Goal: Information Seeking & Learning: Check status

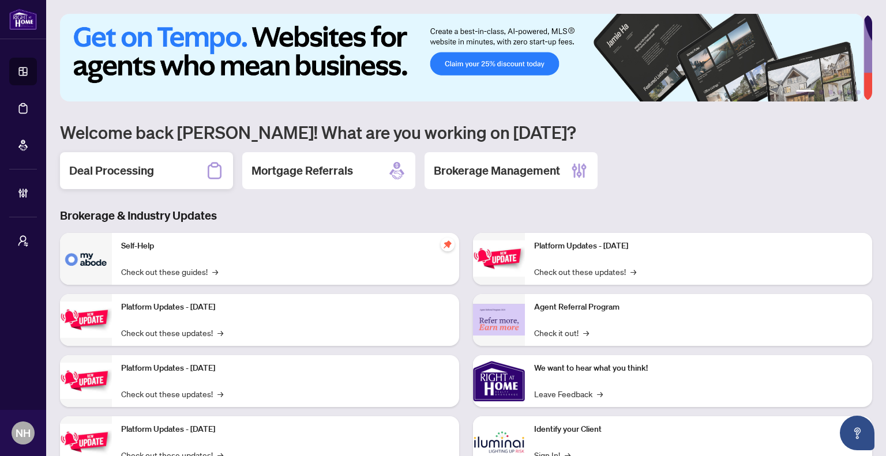
click at [160, 168] on div "Deal Processing" at bounding box center [146, 170] width 173 height 37
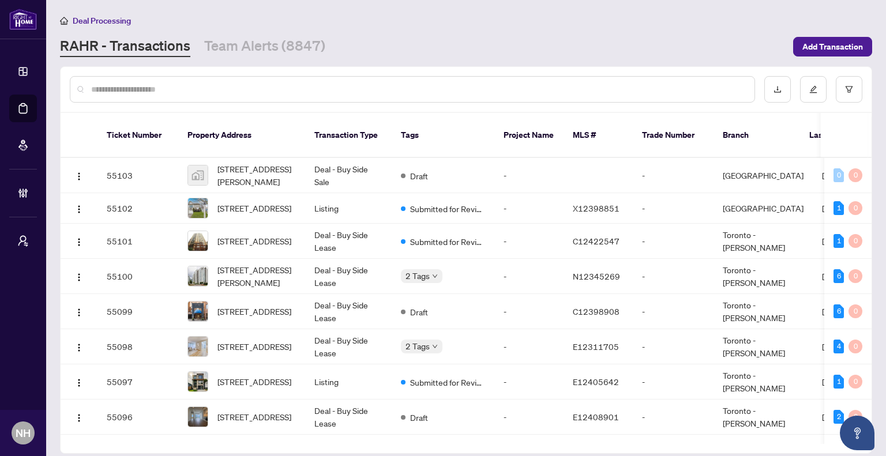
click at [268, 57] on main "Deal Processing RAHR - Transactions Team Alerts (8847) Add Transaction Ticket N…" at bounding box center [466, 228] width 840 height 456
click at [272, 44] on link "Team Alerts (8847)" at bounding box center [264, 46] width 121 height 21
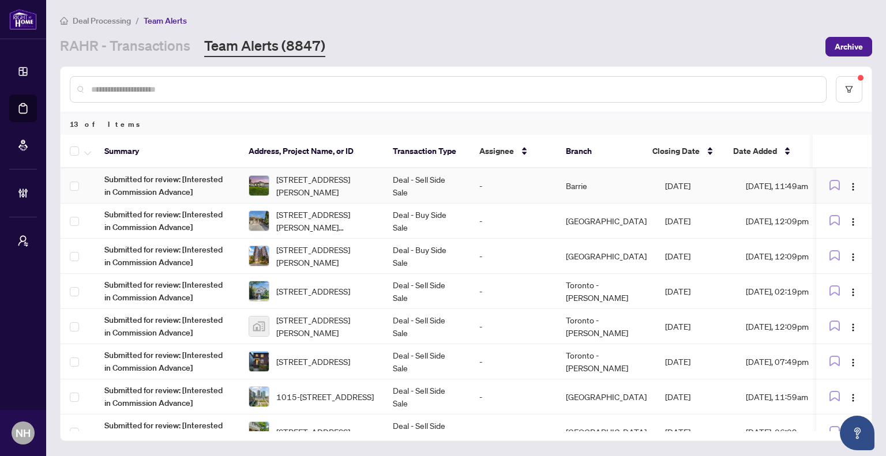
click at [419, 191] on td "Deal - Sell Side Sale" at bounding box center [426, 185] width 86 height 35
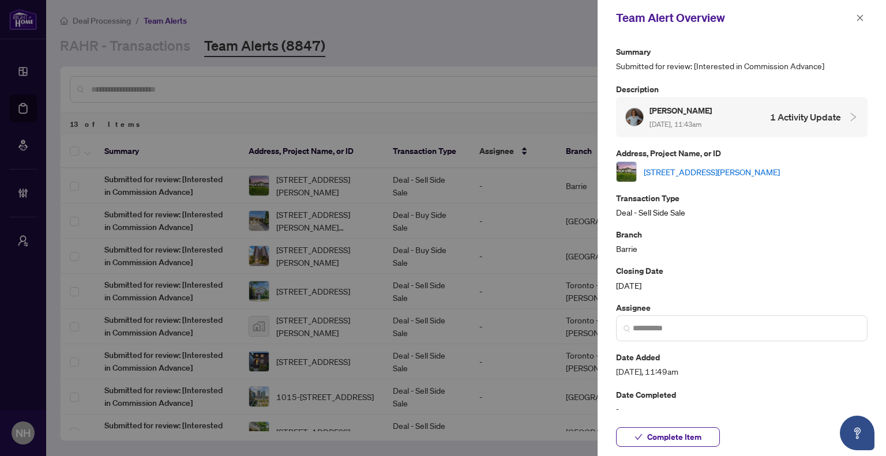
click at [671, 170] on link "[STREET_ADDRESS][PERSON_NAME]" at bounding box center [711, 171] width 136 height 13
drag, startPoint x: 867, startPoint y: 20, endPoint x: 860, endPoint y: 23, distance: 8.0
click at [867, 20] on div "Team Alert Overview" at bounding box center [741, 18] width 288 height 36
click at [859, 23] on span "button" at bounding box center [860, 18] width 8 height 18
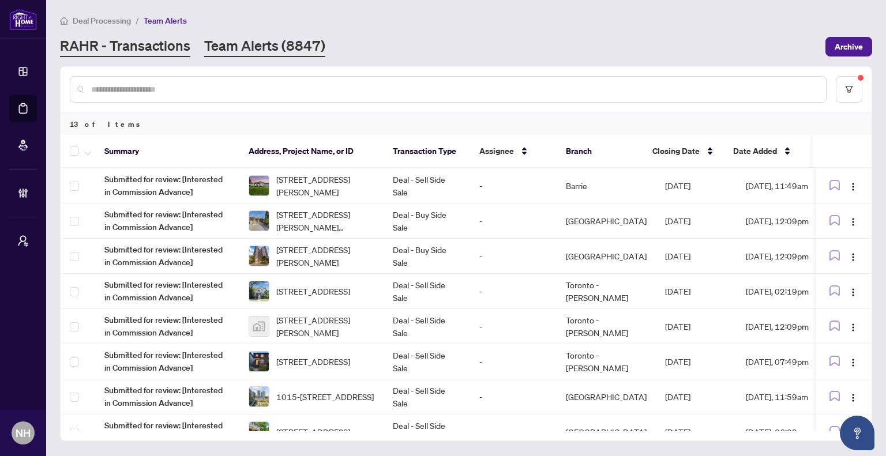
click at [167, 47] on link "RAHR - Transactions" at bounding box center [125, 46] width 130 height 21
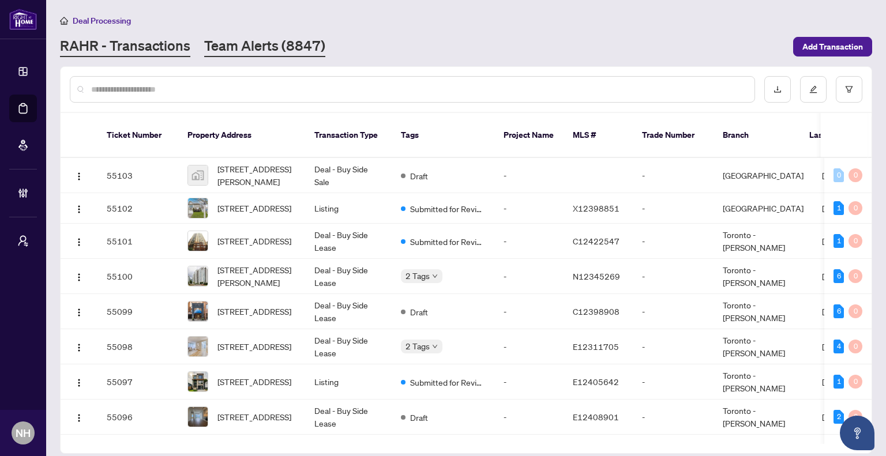
click at [242, 43] on link "Team Alerts (8847)" at bounding box center [264, 46] width 121 height 21
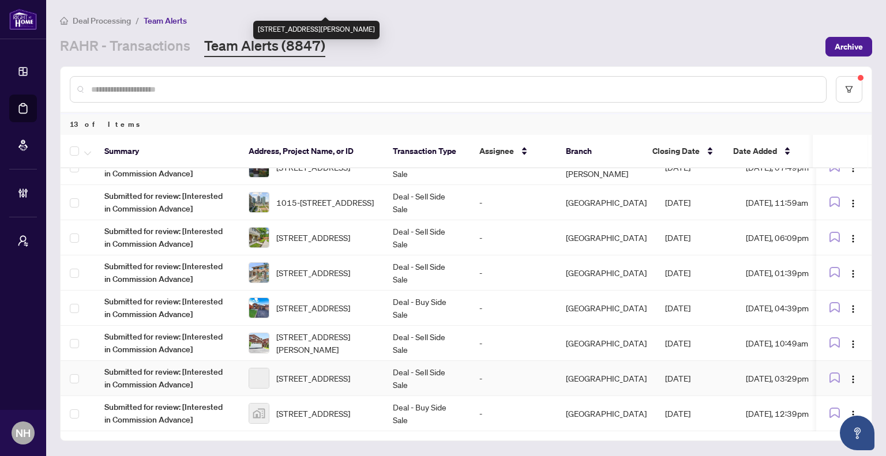
scroll to position [196, 0]
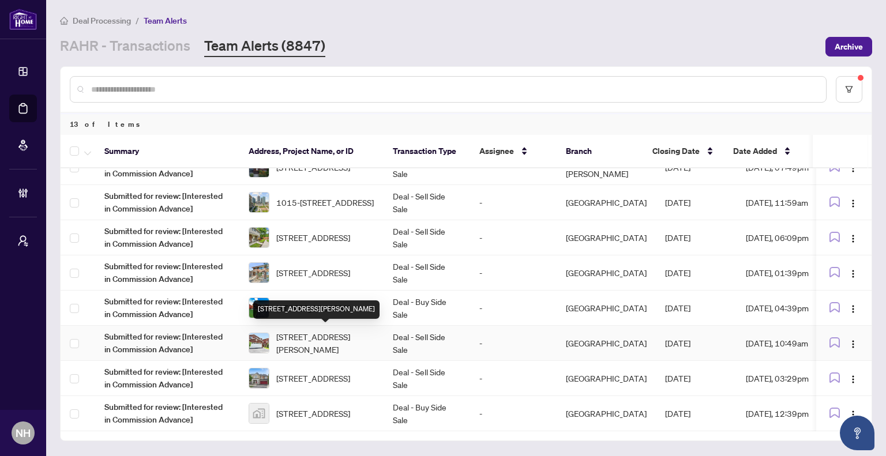
click at [336, 332] on span "[STREET_ADDRESS][PERSON_NAME]" at bounding box center [325, 342] width 98 height 25
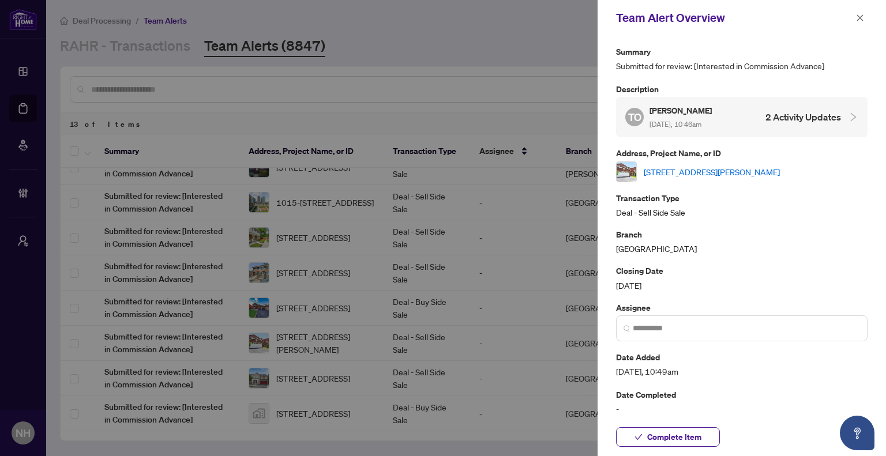
click at [770, 173] on link "[STREET_ADDRESS][PERSON_NAME]" at bounding box center [711, 171] width 136 height 13
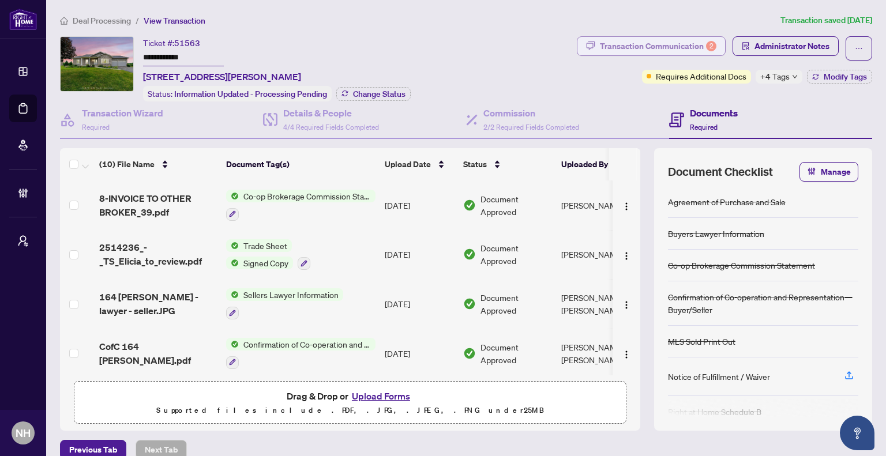
click at [623, 39] on div "Transaction Communication 2" at bounding box center [658, 46] width 116 height 18
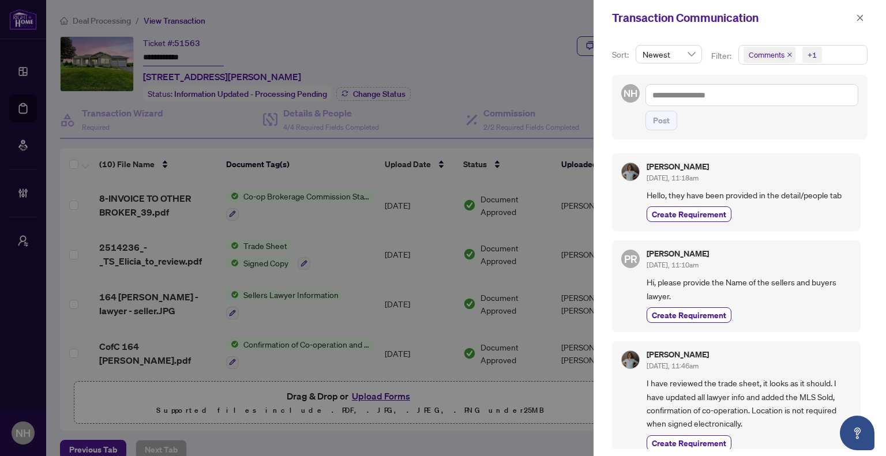
click at [788, 57] on icon "close" at bounding box center [789, 55] width 6 height 6
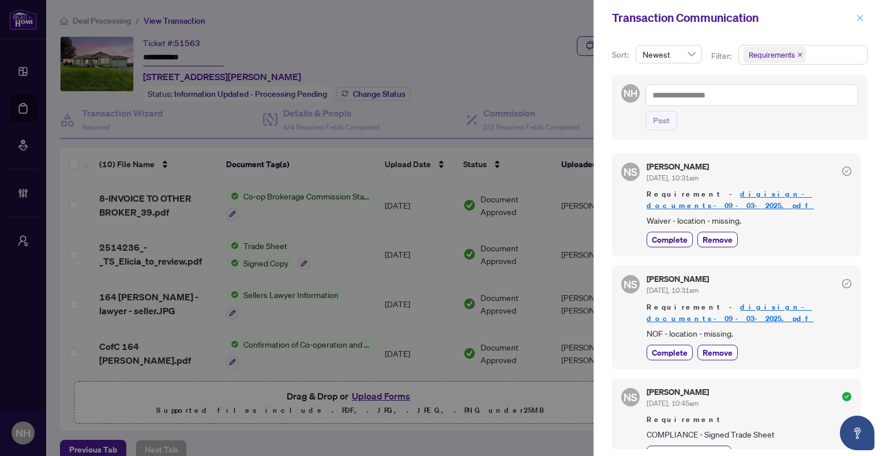
click at [864, 17] on button "button" at bounding box center [859, 18] width 15 height 14
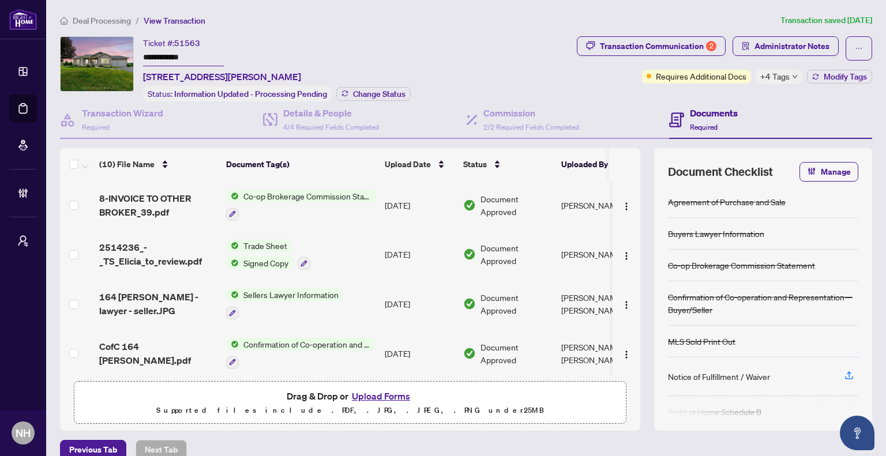
click at [78, 24] on span "Deal Processing" at bounding box center [102, 21] width 58 height 10
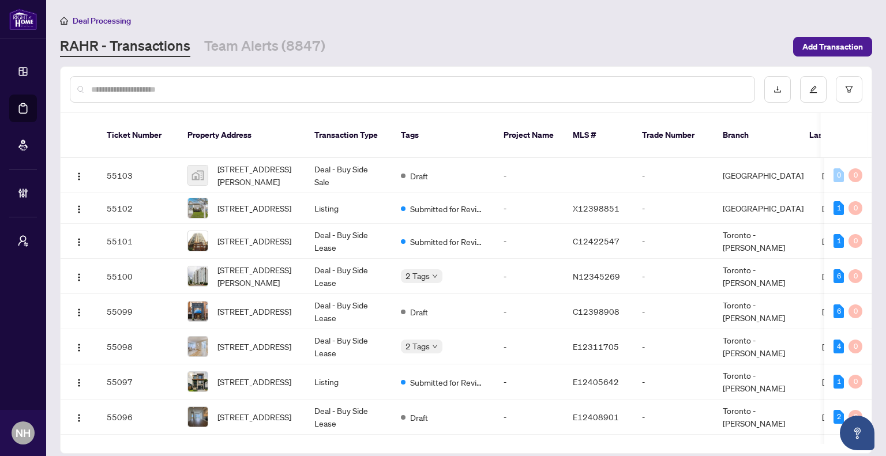
click at [255, 93] on input "text" at bounding box center [418, 89] width 654 height 13
paste input "**********"
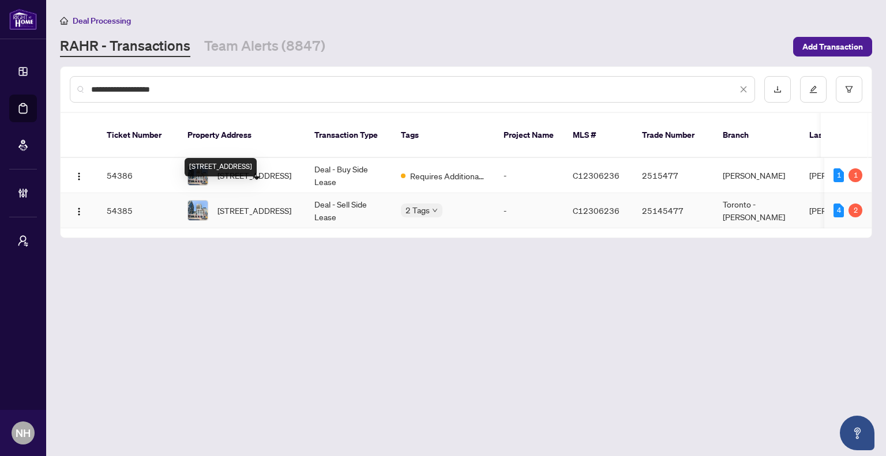
type input "**********"
click at [257, 163] on div "838-460 Adelaide St, Toronto, Ontario M5A 0E7, Canada" at bounding box center [221, 167] width 72 height 18
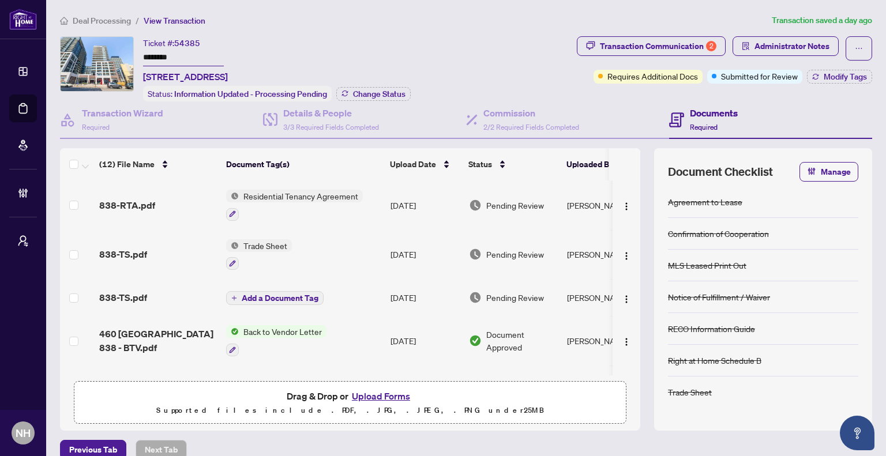
click at [123, 20] on span "Deal Processing" at bounding box center [102, 21] width 58 height 10
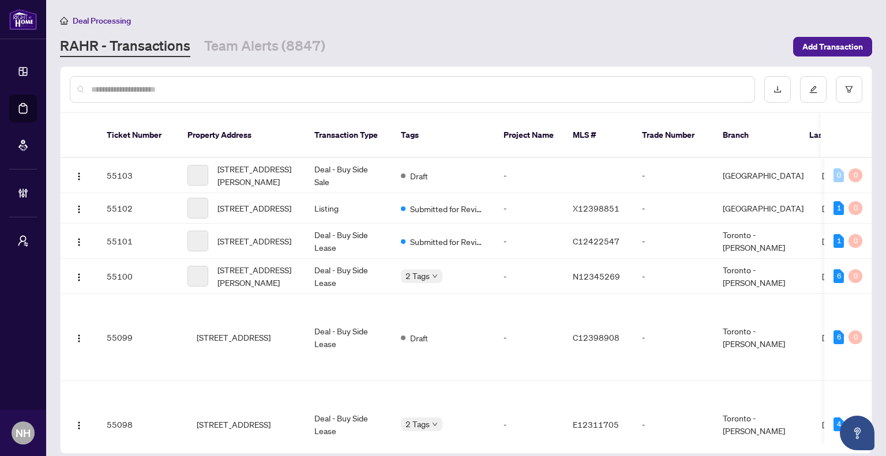
click at [223, 80] on div at bounding box center [412, 89] width 685 height 27
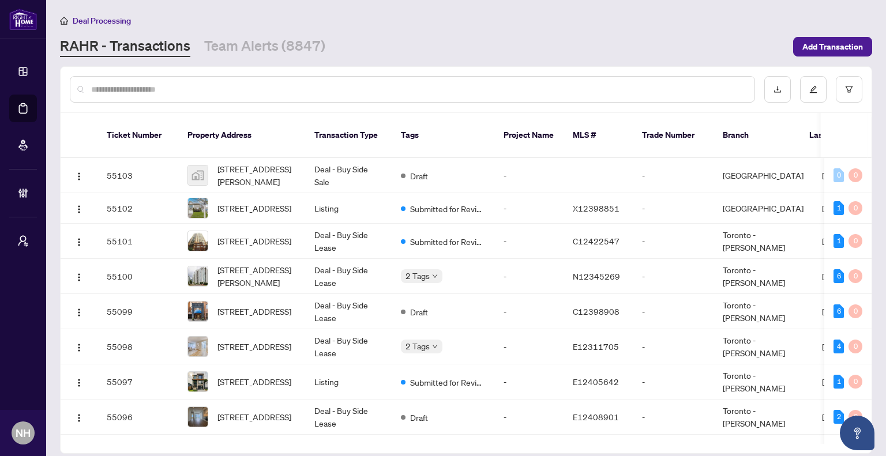
click at [205, 89] on input "text" at bounding box center [418, 89] width 654 height 13
paste input "**********"
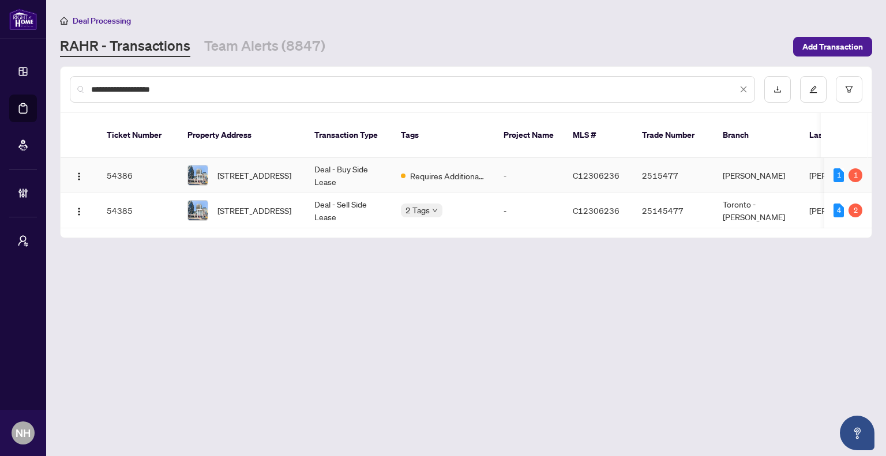
type input "**********"
click at [346, 158] on td "Deal - Buy Side Lease" at bounding box center [348, 175] width 86 height 35
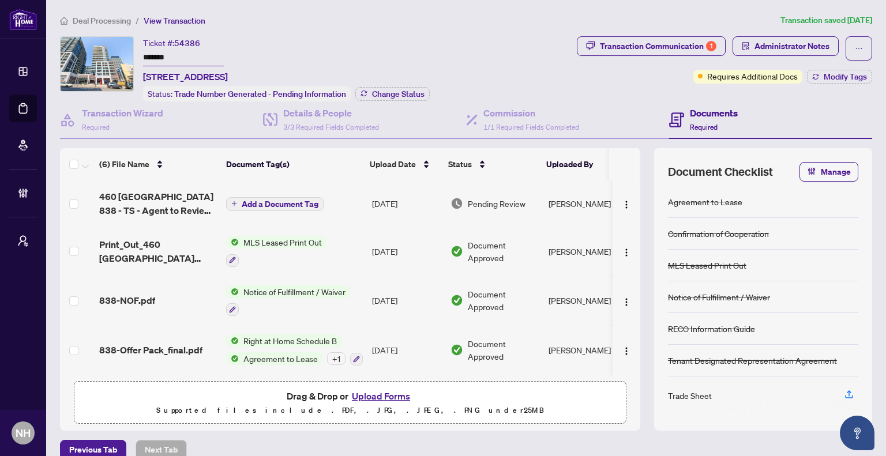
click at [126, 17] on span "Deal Processing" at bounding box center [102, 21] width 58 height 10
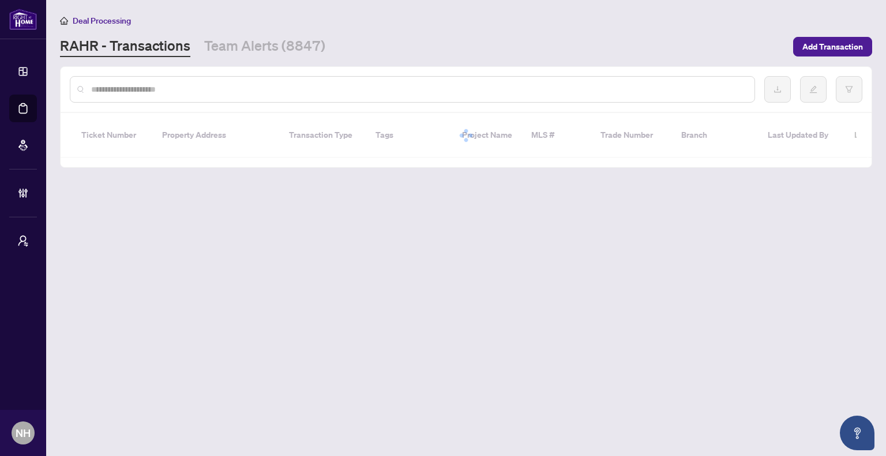
click at [153, 87] on input "text" at bounding box center [418, 89] width 654 height 13
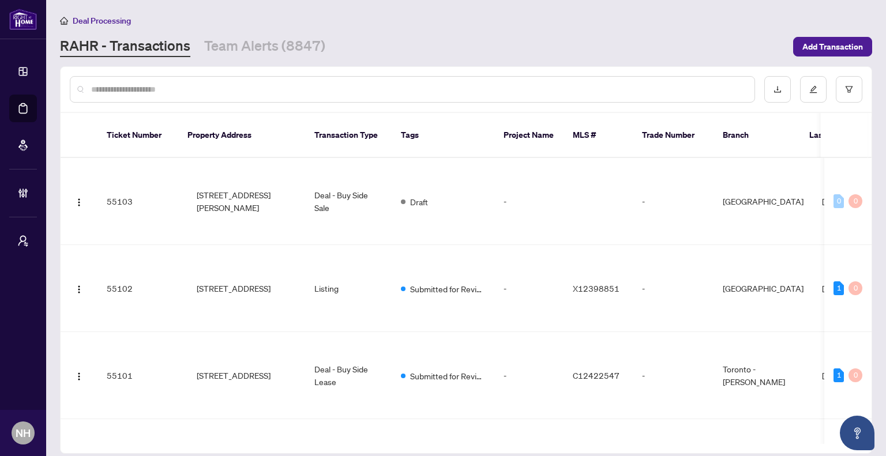
paste input "**********"
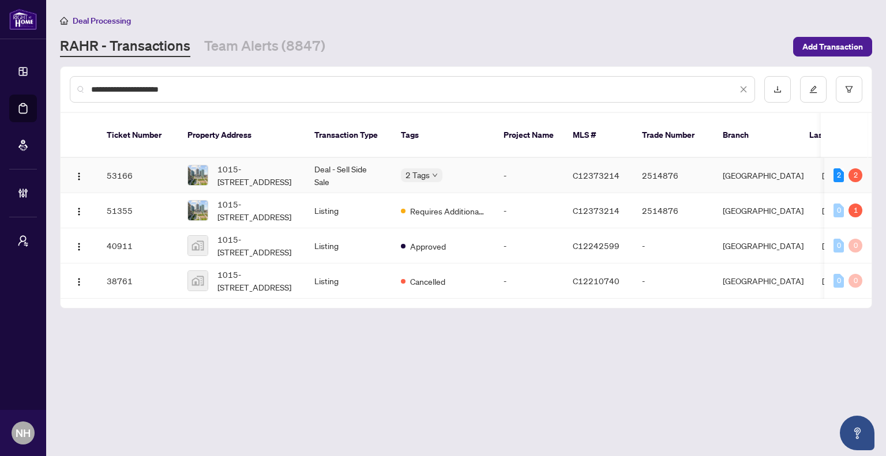
type input "**********"
click at [354, 160] on td "Deal - Sell Side Sale" at bounding box center [348, 175] width 86 height 35
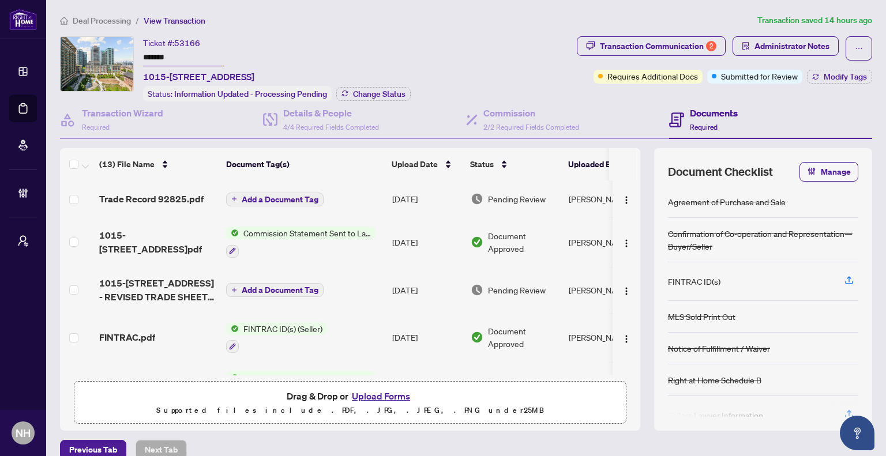
click at [167, 196] on span "Trade Record 92825.pdf" at bounding box center [151, 199] width 104 height 14
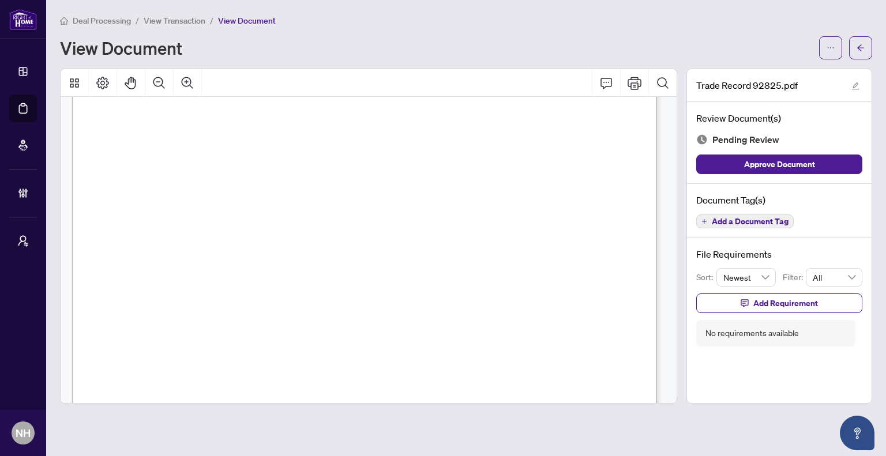
scroll to position [288, 0]
click at [853, 42] on button "button" at bounding box center [860, 47] width 23 height 23
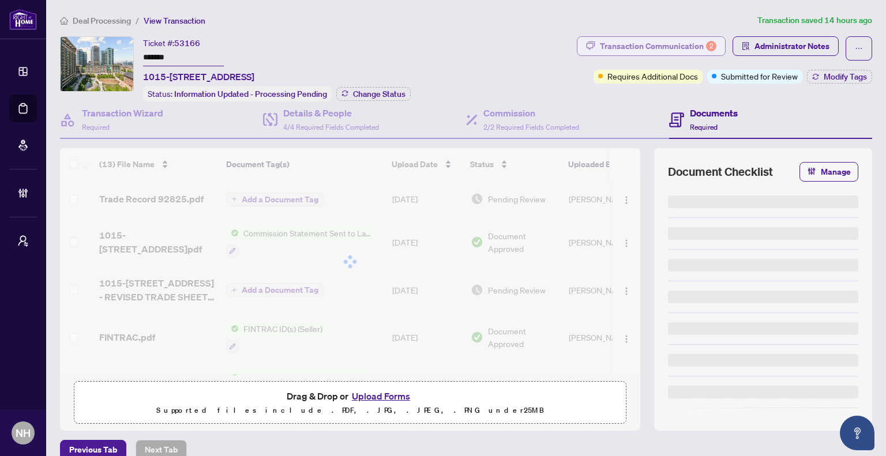
click at [663, 42] on div "Transaction Communication 2" at bounding box center [658, 46] width 116 height 18
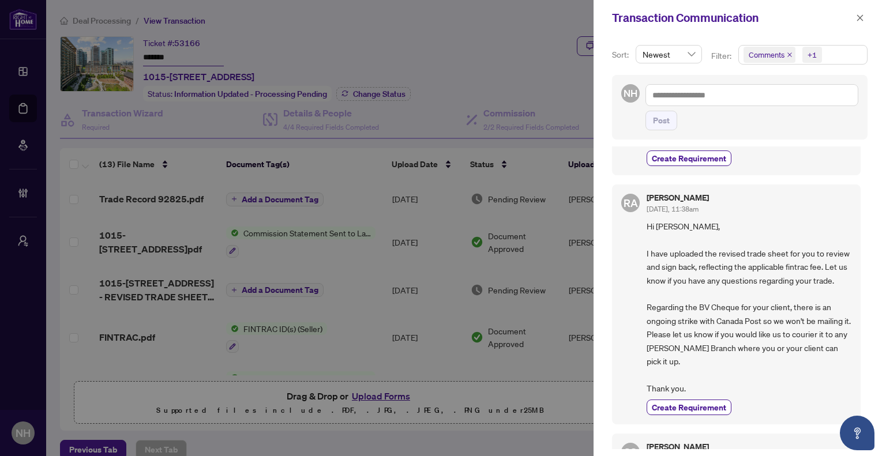
scroll to position [58, 0]
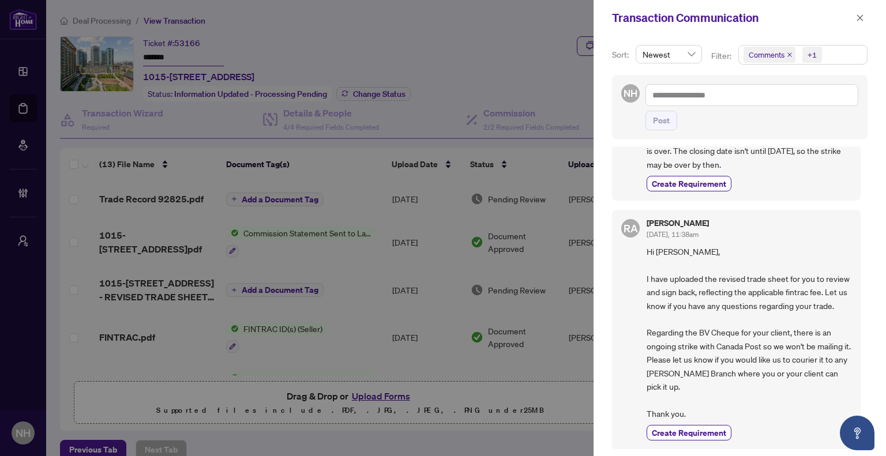
click at [786, 52] on icon "close" at bounding box center [789, 55] width 6 height 6
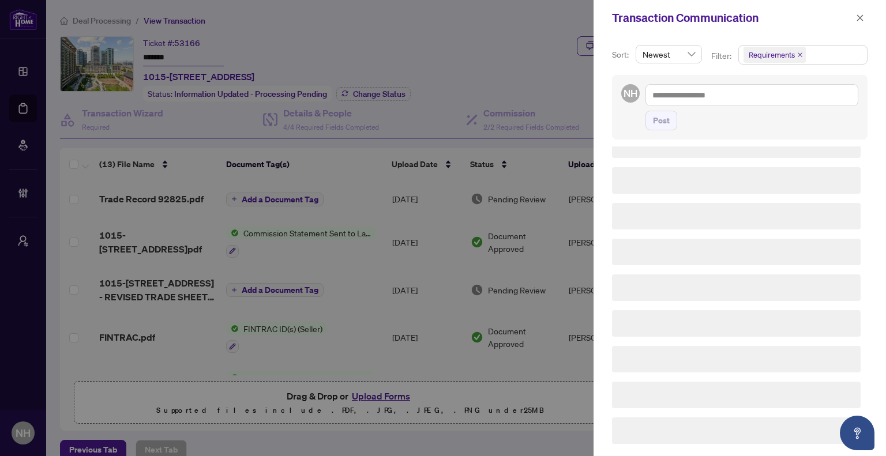
scroll to position [0, 0]
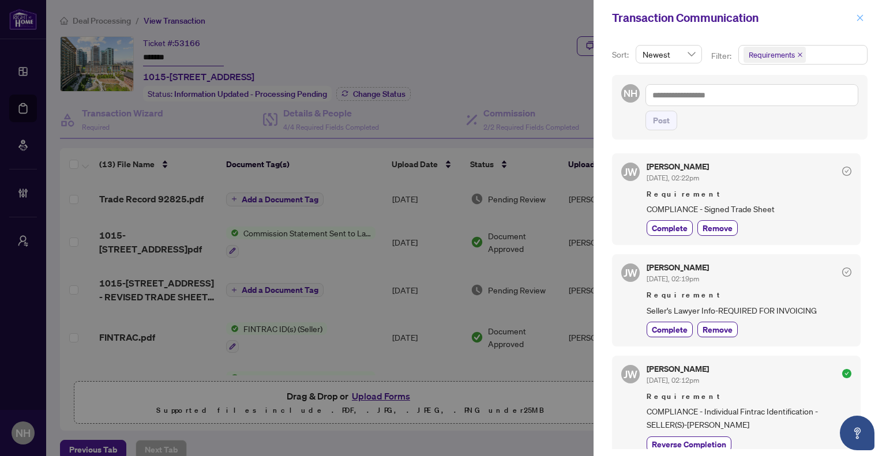
click at [857, 16] on icon "close" at bounding box center [860, 17] width 6 height 6
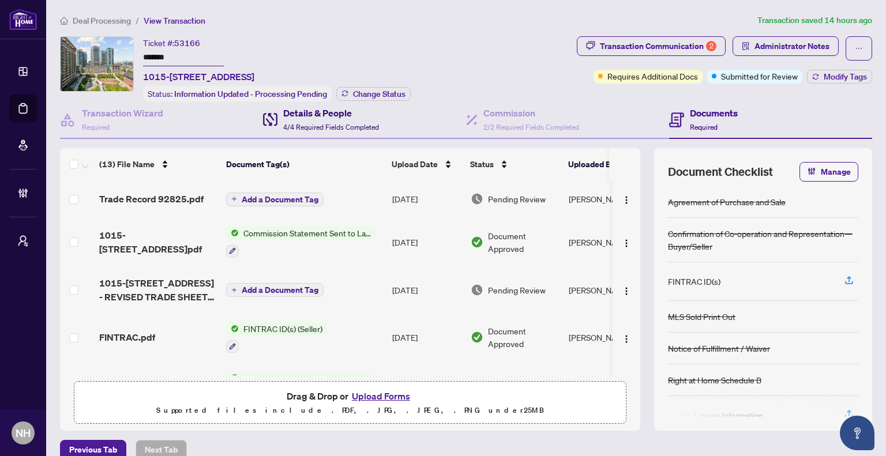
click at [349, 123] on span "4/4 Required Fields Completed" at bounding box center [331, 127] width 96 height 9
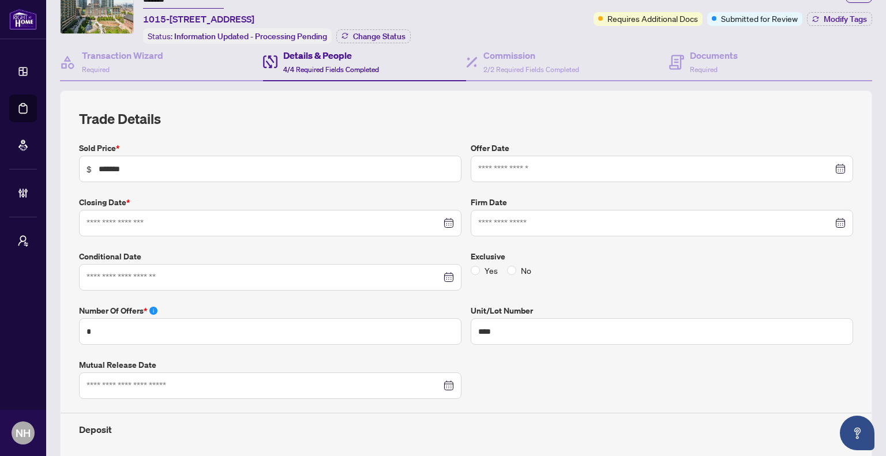
type input "**********"
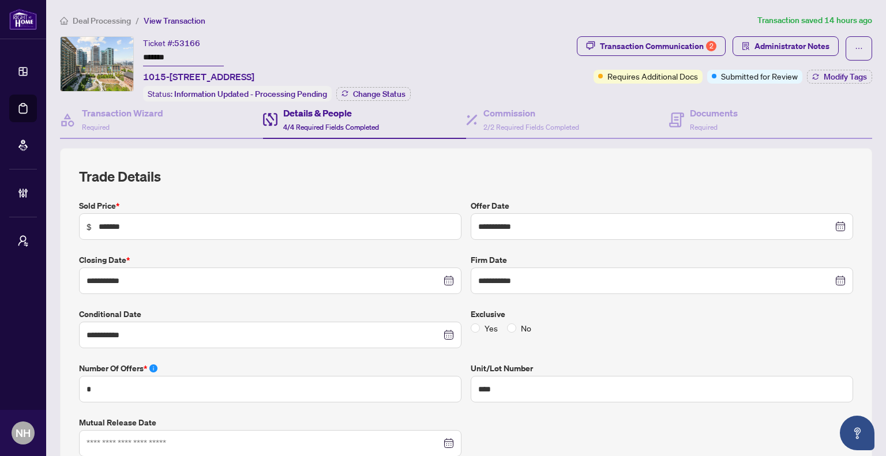
click at [100, 19] on span "Deal Processing" at bounding box center [102, 21] width 58 height 10
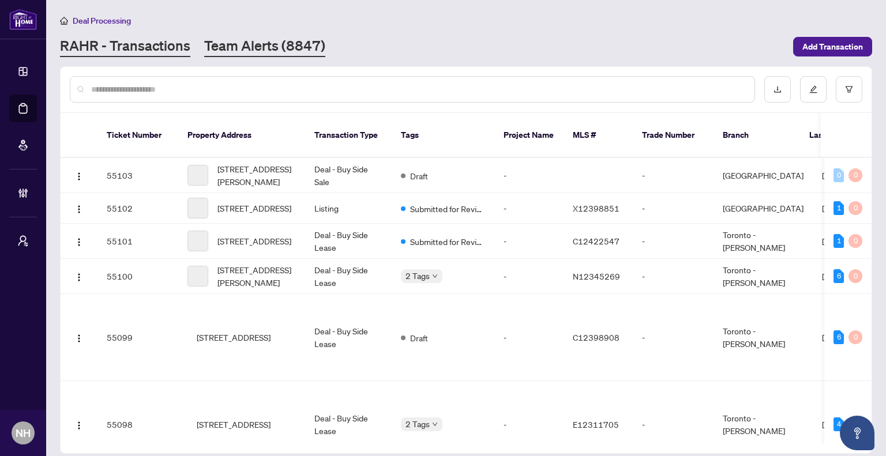
click at [251, 51] on link "Team Alerts (8847)" at bounding box center [264, 46] width 121 height 21
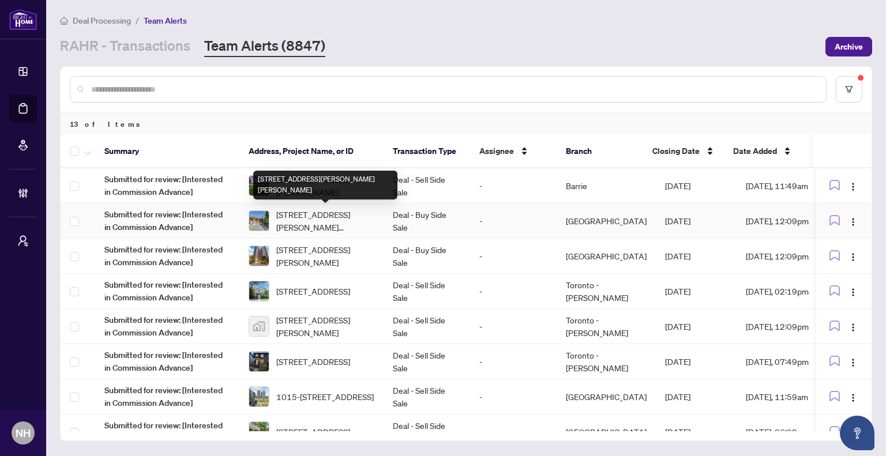
click at [306, 208] on span "5 Chappel Hill Rd, Toronto, Ontario M3M 1M1, Canada" at bounding box center [325, 220] width 98 height 25
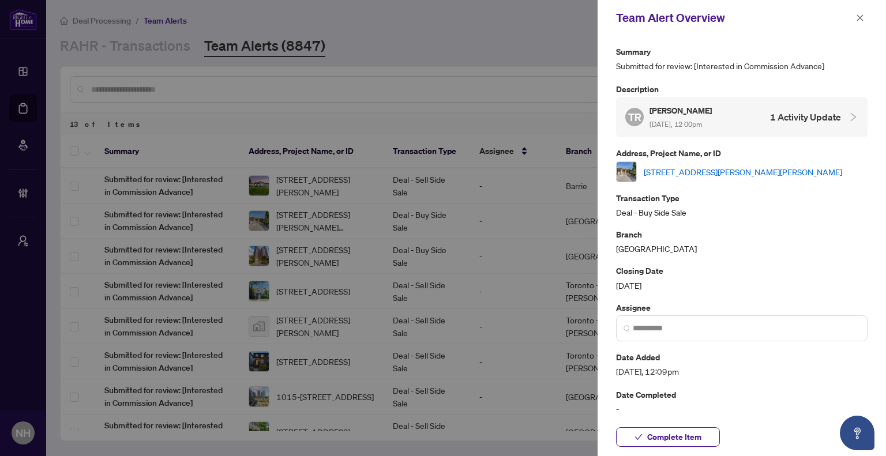
click at [754, 170] on link "5 Chappel Hill Rd, Toronto, Ontario M3M 1M1, Canada" at bounding box center [742, 171] width 198 height 13
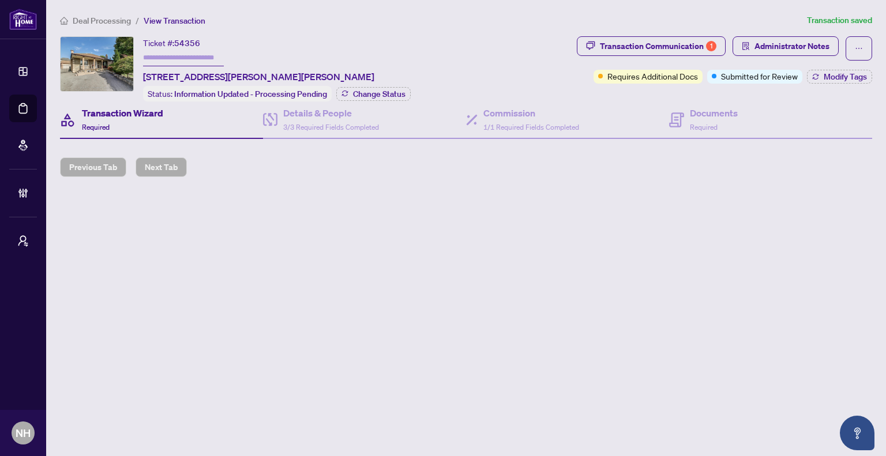
type input "*******"
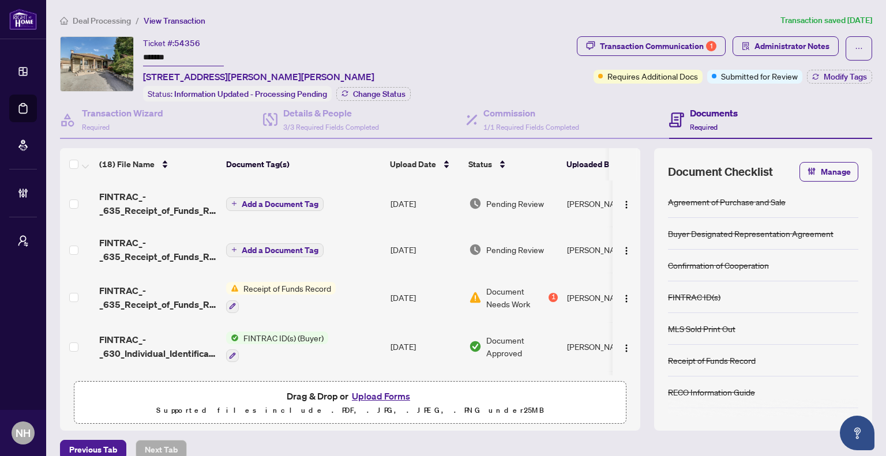
drag, startPoint x: 177, startPoint y: 57, endPoint x: 125, endPoint y: 54, distance: 52.5
click at [125, 54] on div "Ticket #: 54356 ******* [STREET_ADDRESS][PERSON_NAME][PERSON_NAME] Status: Info…" at bounding box center [316, 68] width 512 height 65
click at [110, 18] on span "Deal Processing" at bounding box center [102, 21] width 58 height 10
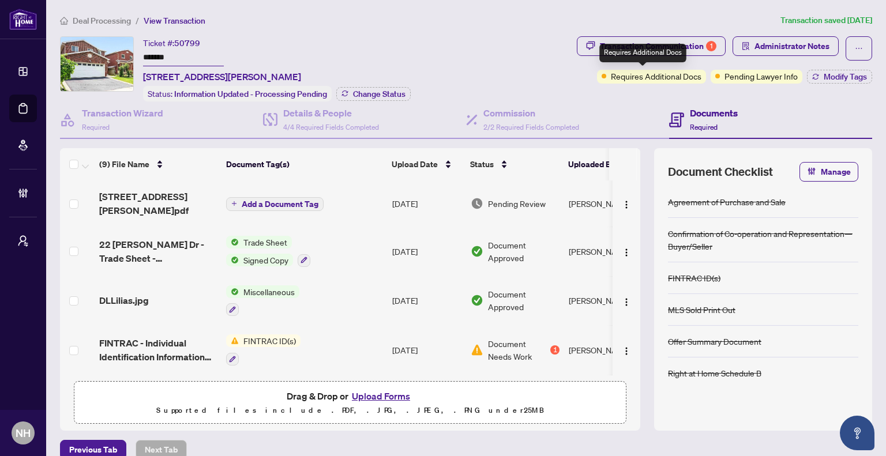
click at [610, 52] on div "Requires Additional Docs" at bounding box center [642, 53] width 87 height 18
click at [634, 39] on div "Transaction Communication 1" at bounding box center [658, 46] width 116 height 18
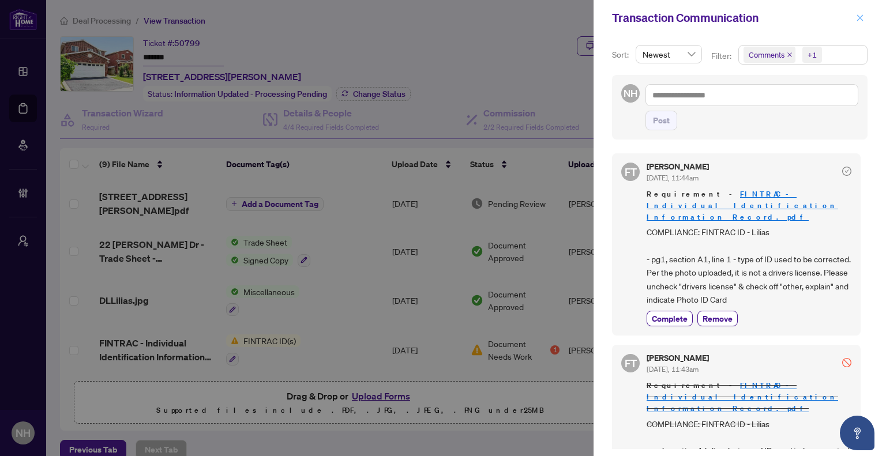
click at [852, 22] on button "button" at bounding box center [859, 18] width 15 height 14
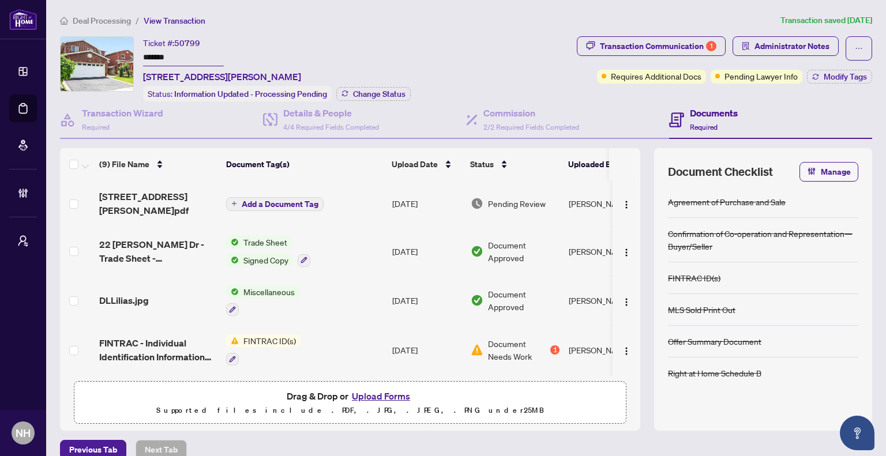
click at [97, 18] on span "Deal Processing" at bounding box center [102, 21] width 58 height 10
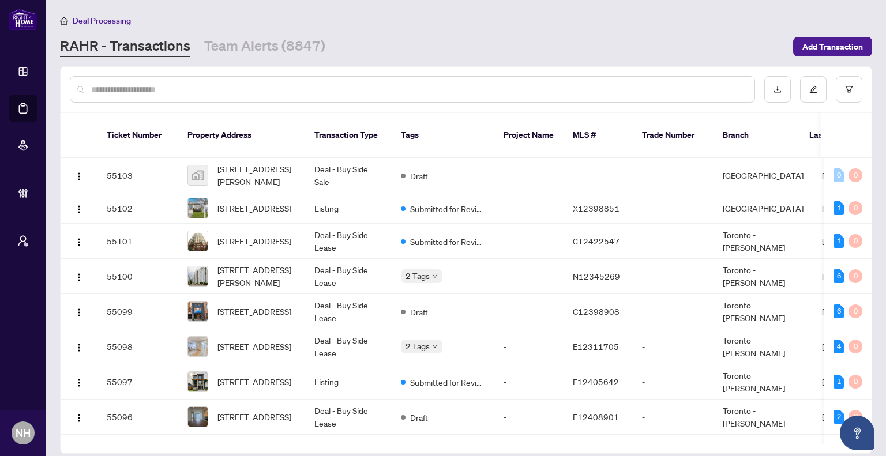
click at [281, 59] on main "Deal Processing RAHR - Transactions Team Alerts (8847) Add Transaction Ticket N…" at bounding box center [466, 228] width 840 height 456
click at [288, 50] on link "Team Alerts (8847)" at bounding box center [264, 46] width 121 height 21
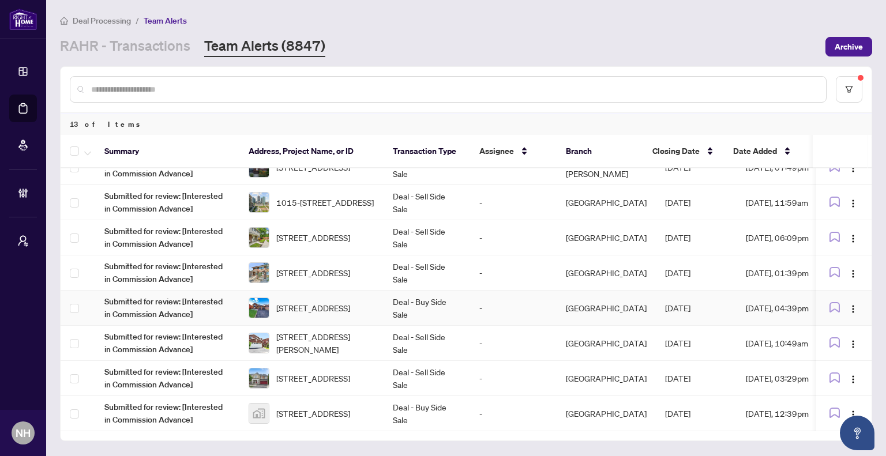
scroll to position [196, 0]
click at [349, 306] on span "[STREET_ADDRESS]" at bounding box center [313, 308] width 74 height 13
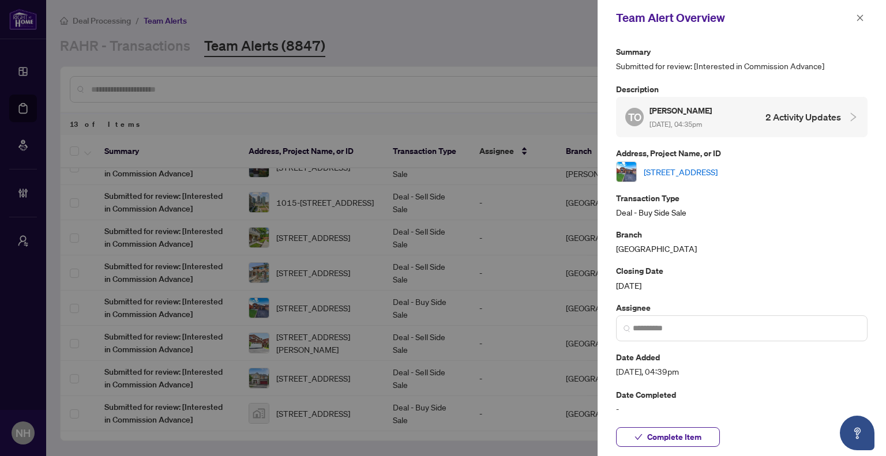
click at [683, 168] on link "[STREET_ADDRESS]" at bounding box center [680, 171] width 74 height 13
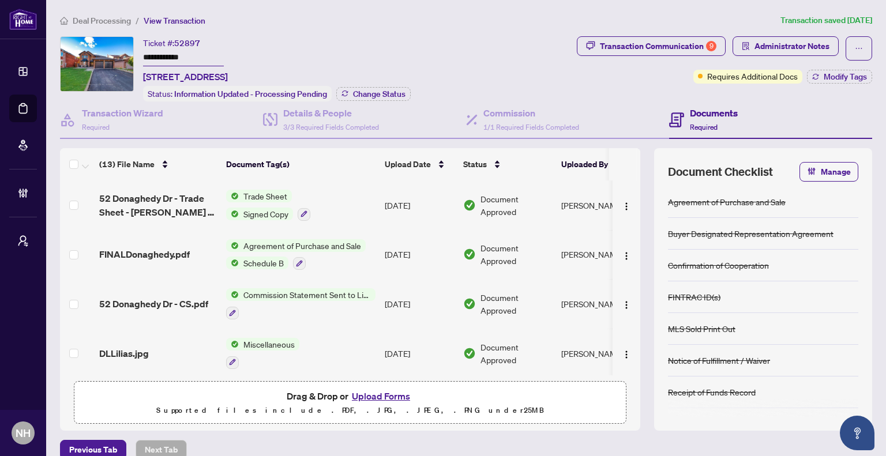
click at [100, 17] on span "Deal Processing" at bounding box center [102, 21] width 58 height 10
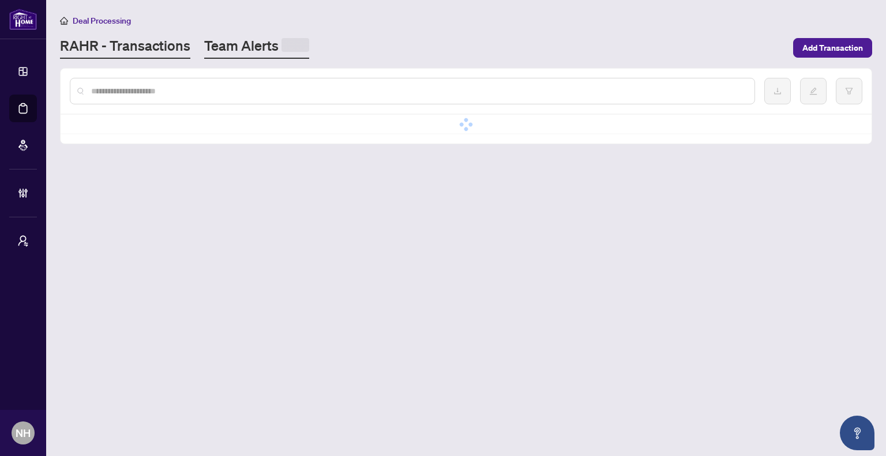
click at [246, 48] on link "Team Alerts" at bounding box center [256, 47] width 105 height 22
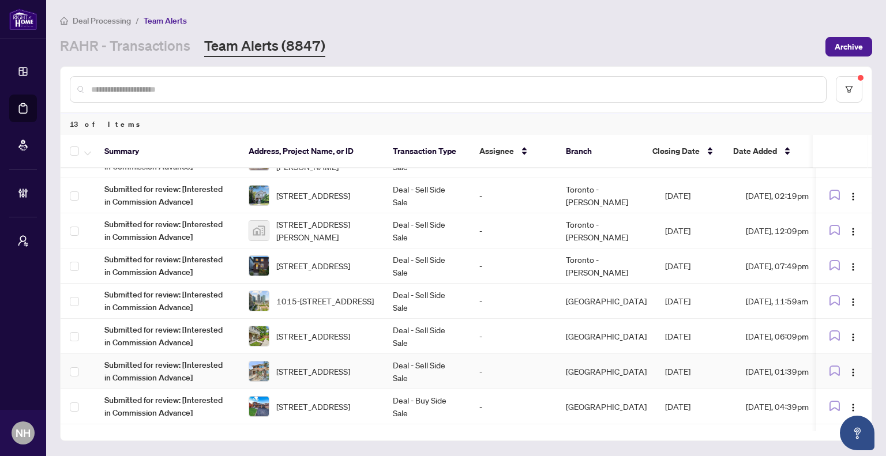
scroll to position [115, 0]
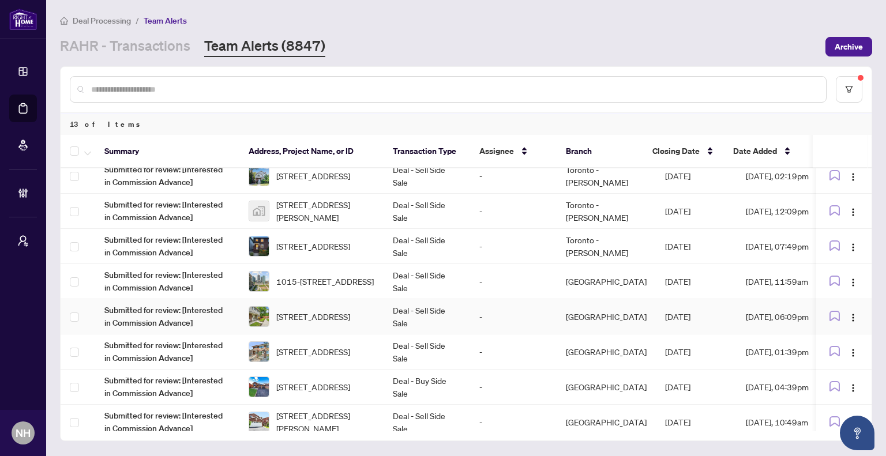
click at [332, 310] on span "30 Village Crt, Brampton, Ontario L6W 1A6, Canada" at bounding box center [313, 316] width 74 height 13
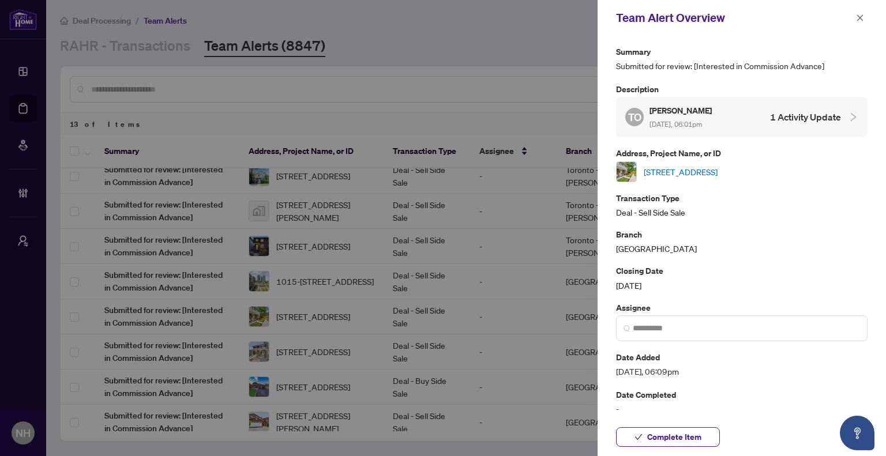
click at [690, 174] on link "30 Village Crt, Brampton, Ontario L6W 1A6, Canada" at bounding box center [680, 171] width 74 height 13
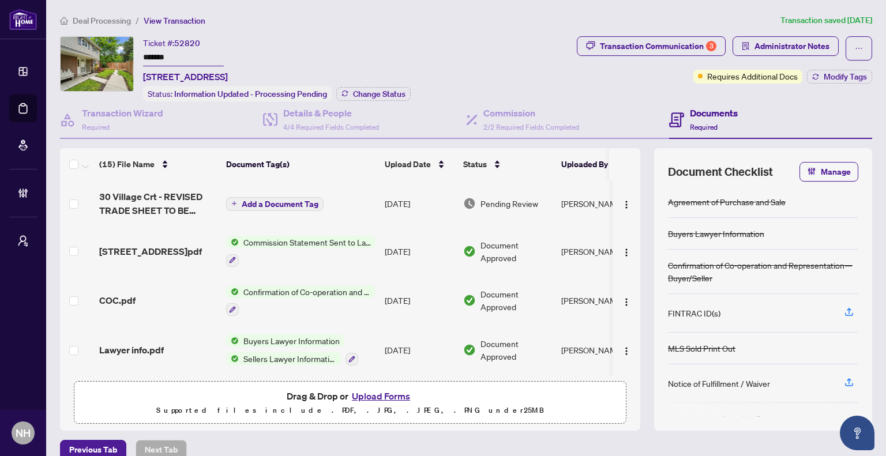
click at [99, 21] on span "Deal Processing" at bounding box center [102, 21] width 58 height 10
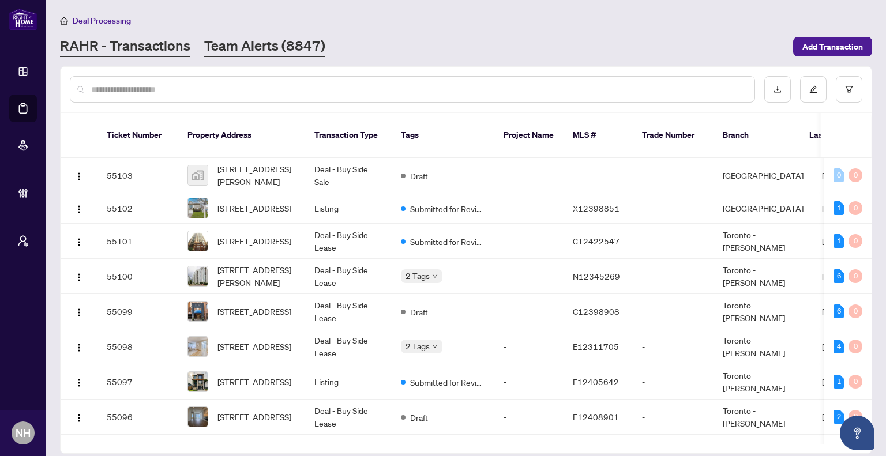
click at [300, 46] on link "Team Alerts (8847)" at bounding box center [264, 46] width 121 height 21
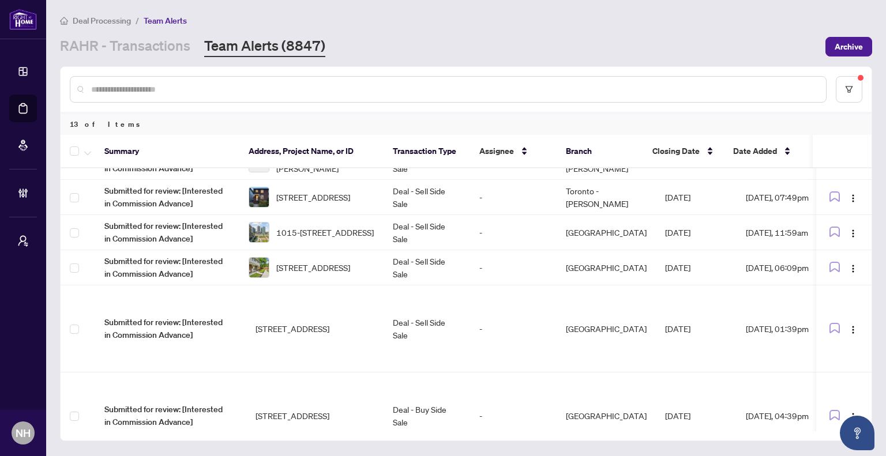
scroll to position [196, 0]
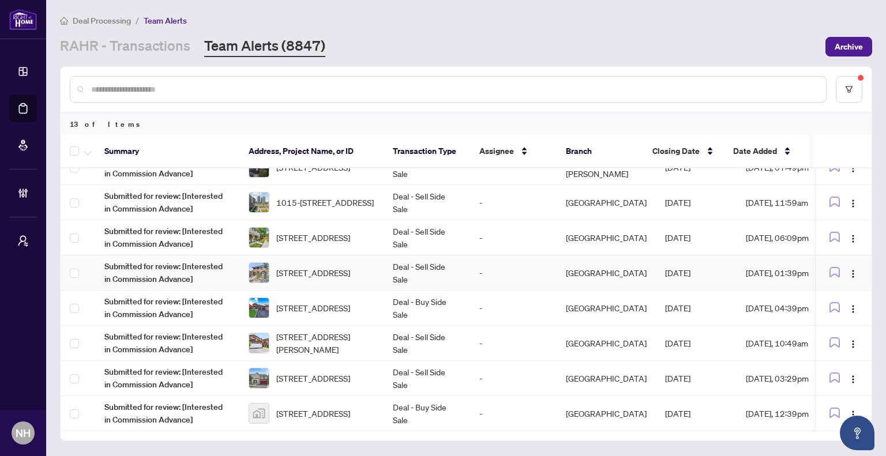
click at [325, 283] on td "[STREET_ADDRESS]" at bounding box center [311, 272] width 144 height 35
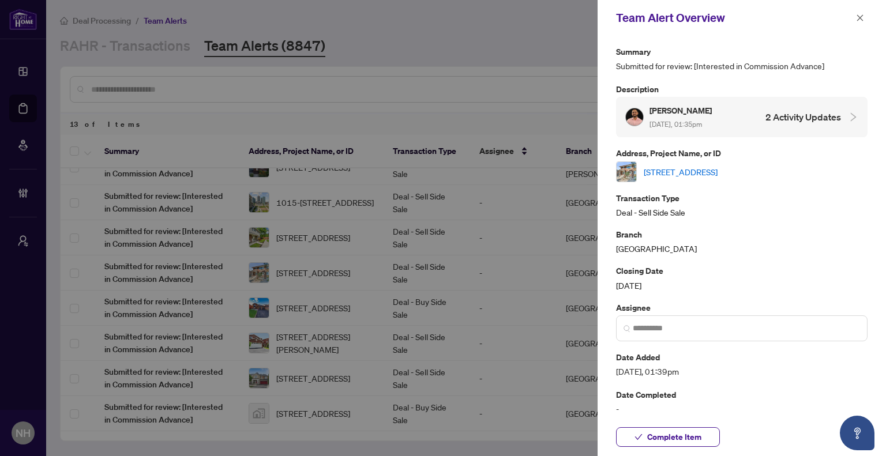
click at [649, 170] on link "[STREET_ADDRESS]" at bounding box center [680, 171] width 74 height 13
click at [866, 19] on button "button" at bounding box center [859, 18] width 15 height 14
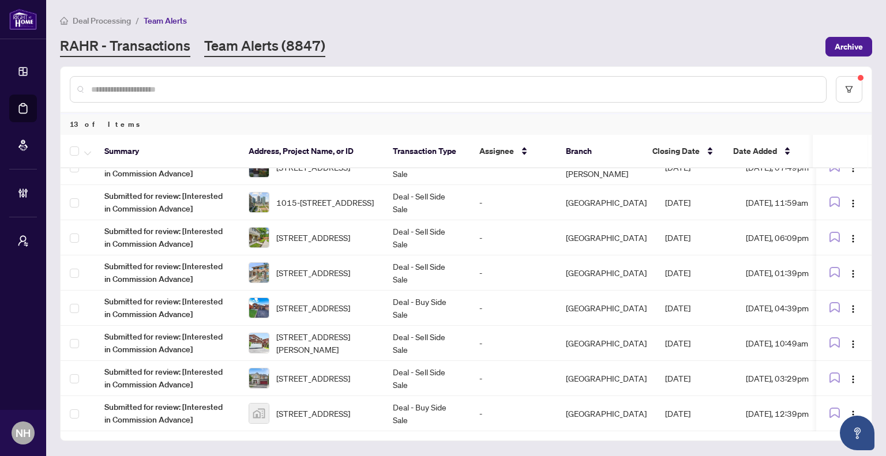
click at [132, 52] on link "RAHR - Transactions" at bounding box center [125, 46] width 130 height 21
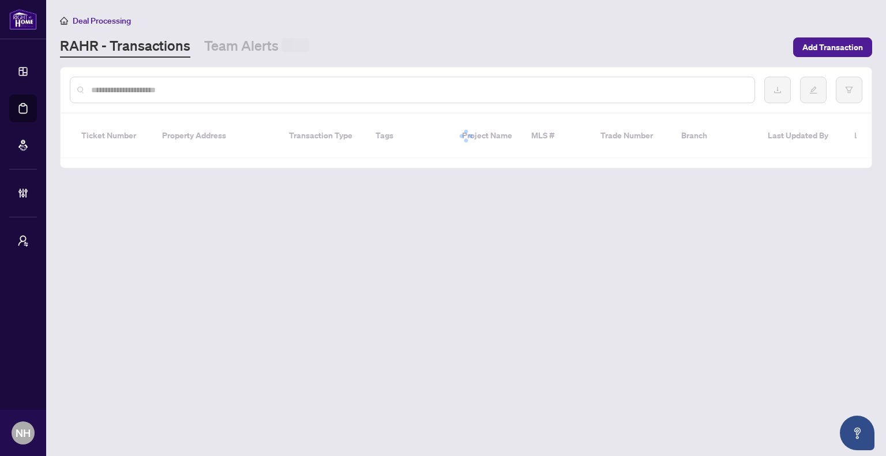
click at [208, 85] on input "text" at bounding box center [418, 90] width 654 height 13
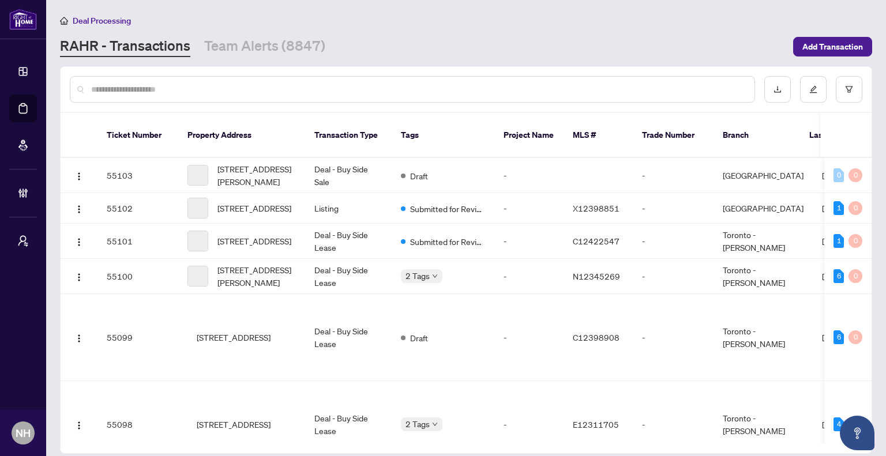
paste input "**********"
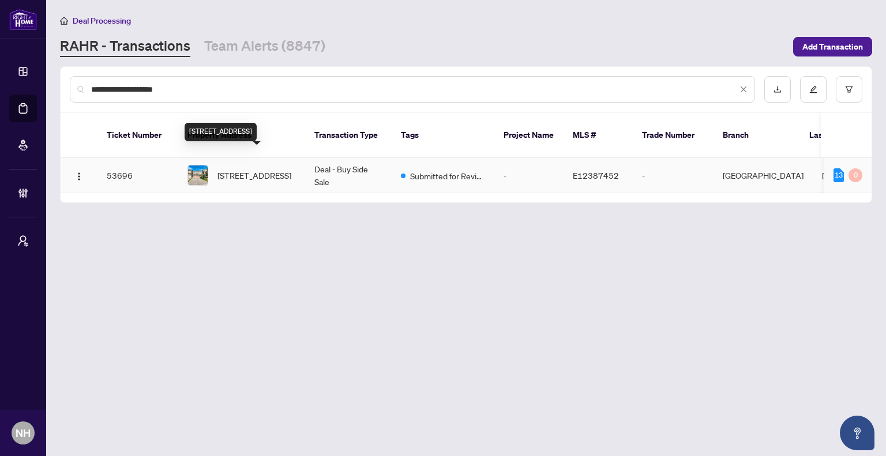
type input "**********"
click at [262, 169] on span "LOT 161, PLAN 40M258-2437 Equestrian Cres, Oshawa, Ontario L1L 0L7, Canada" at bounding box center [254, 175] width 74 height 13
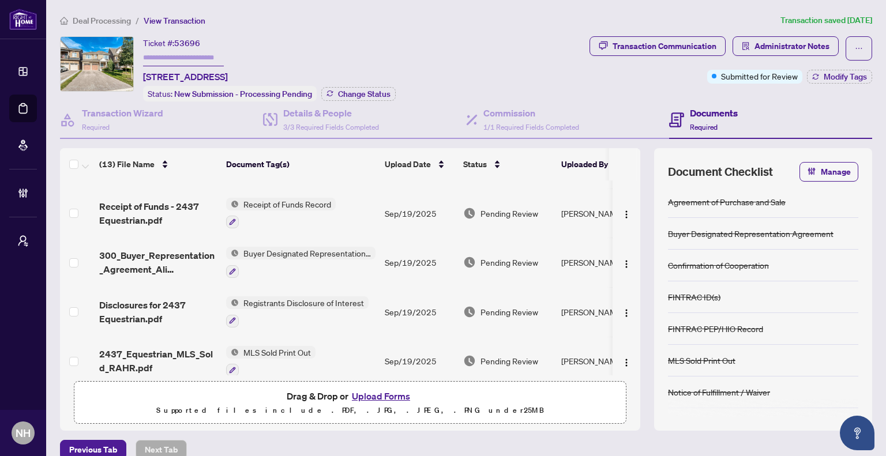
scroll to position [346, 0]
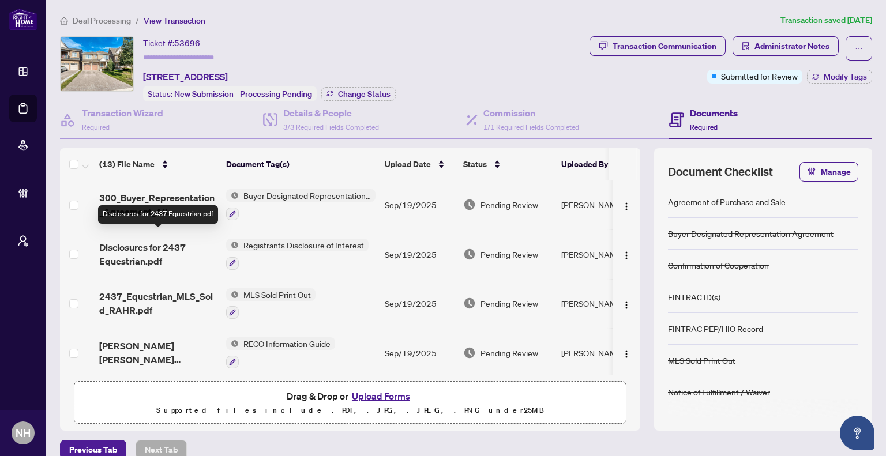
click at [141, 240] on span "Disclosures for 2437 Equestrian.pdf" at bounding box center [158, 254] width 118 height 28
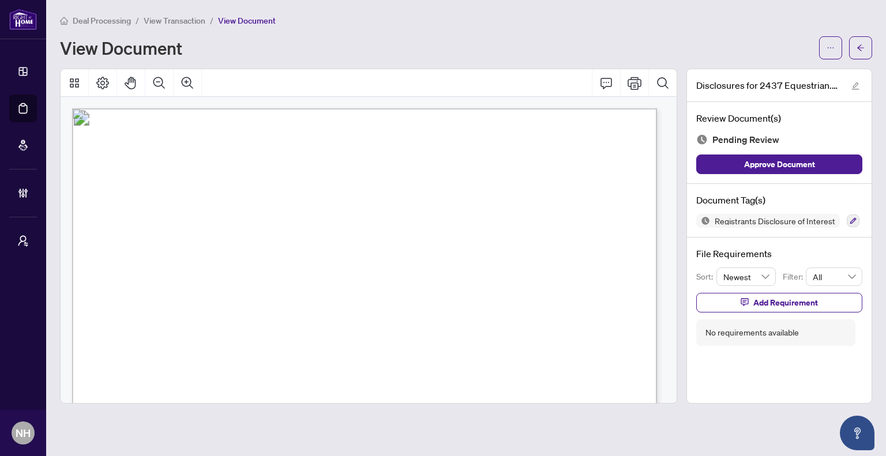
click at [89, 17] on span "Deal Processing" at bounding box center [102, 21] width 58 height 10
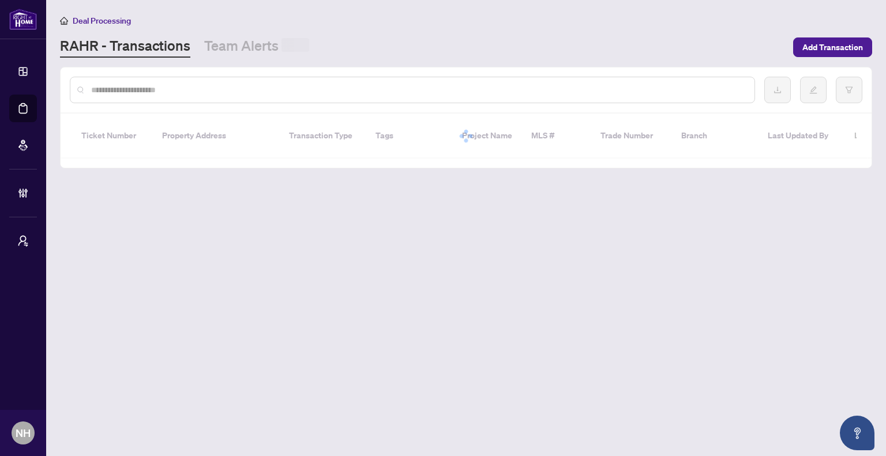
click at [140, 92] on input "text" at bounding box center [418, 90] width 654 height 13
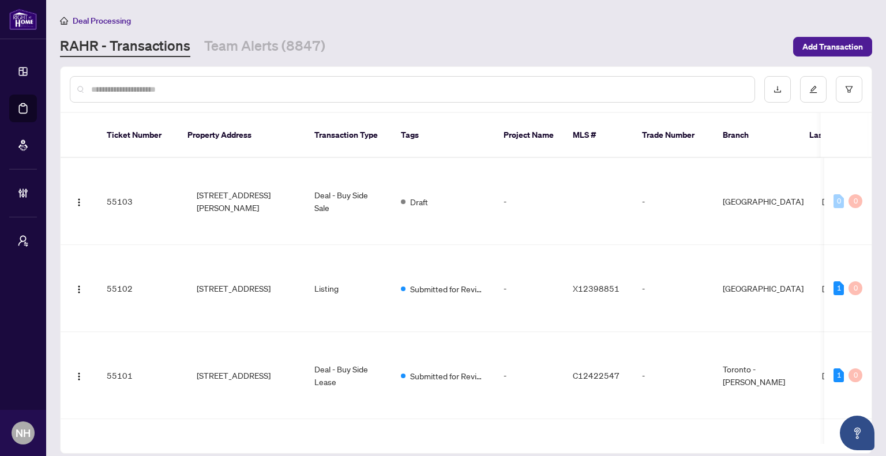
paste input "**********"
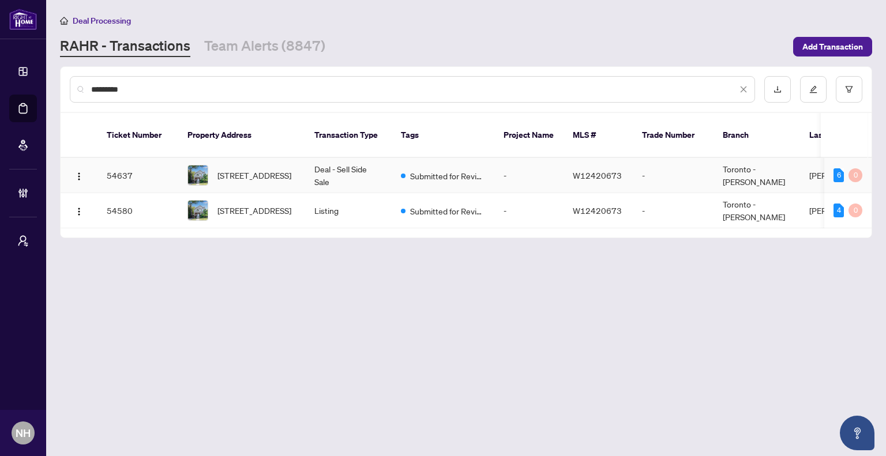
type input "********"
click at [327, 170] on td "Deal - Sell Side Sale" at bounding box center [348, 175] width 86 height 35
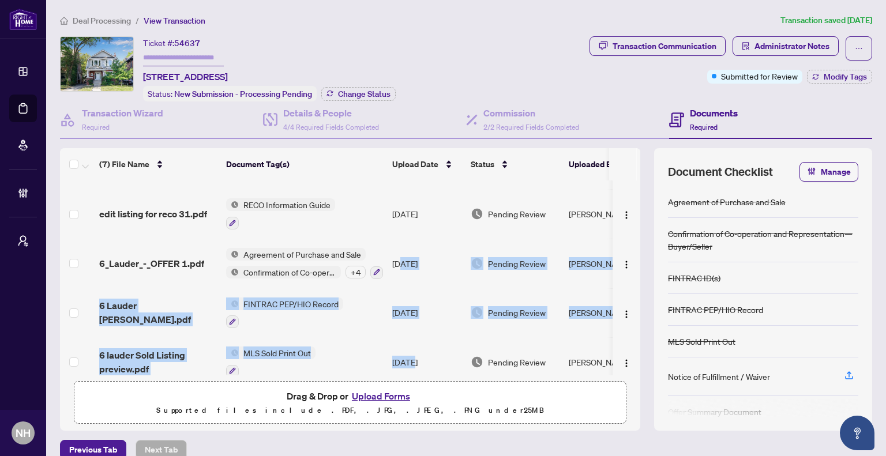
scroll to position [148, 0]
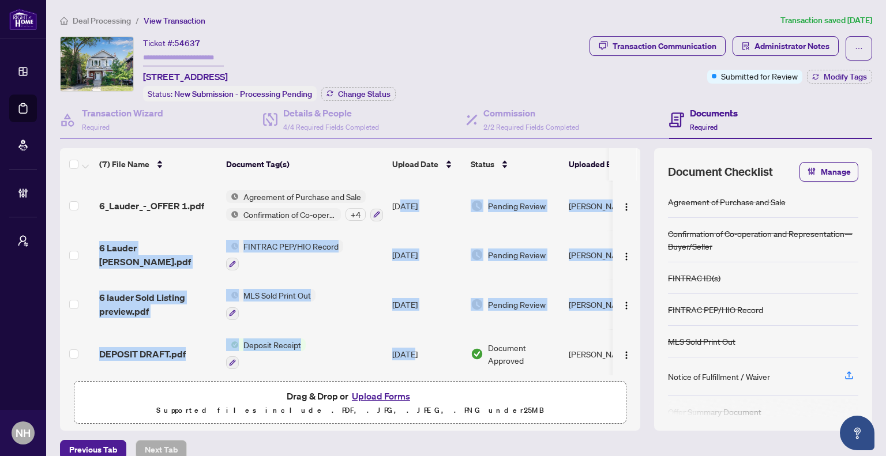
drag, startPoint x: 399, startPoint y: 367, endPoint x: 404, endPoint y: 355, distance: 13.5
click at [413, 366] on tbody "Toronto 630 - Individual Identification Information Record 6.pdf FINTRAC ID(s) …" at bounding box center [369, 205] width 618 height 345
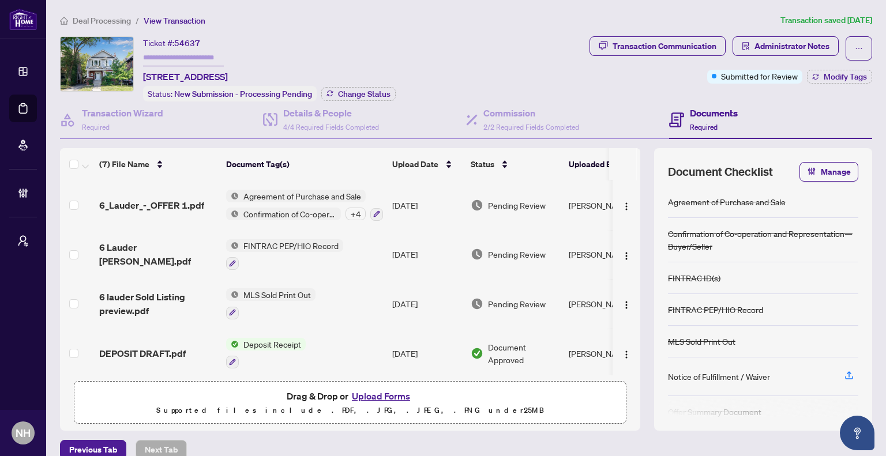
click at [431, 47] on div "Ticket #: 54637 6 Lauder Ave, Toronto, Ontario M6H 3E3, Canada Status: New Subm…" at bounding box center [322, 68] width 525 height 65
click at [288, 194] on span "Agreement of Purchase and Sale" at bounding box center [302, 196] width 127 height 13
click at [487, 28] on div "Deal Processing / View Transaction Transaction saved 3 days ago Ticket #: 54637…" at bounding box center [465, 237] width 821 height 446
click at [131, 201] on span "6_Lauder_-_OFFER 1.pdf" at bounding box center [151, 205] width 105 height 14
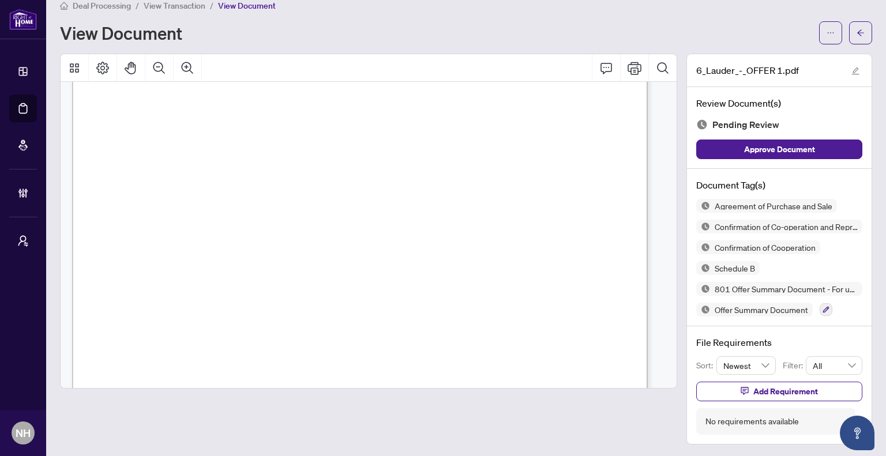
scroll to position [2537, 0]
click at [849, 34] on button "button" at bounding box center [860, 32] width 23 height 23
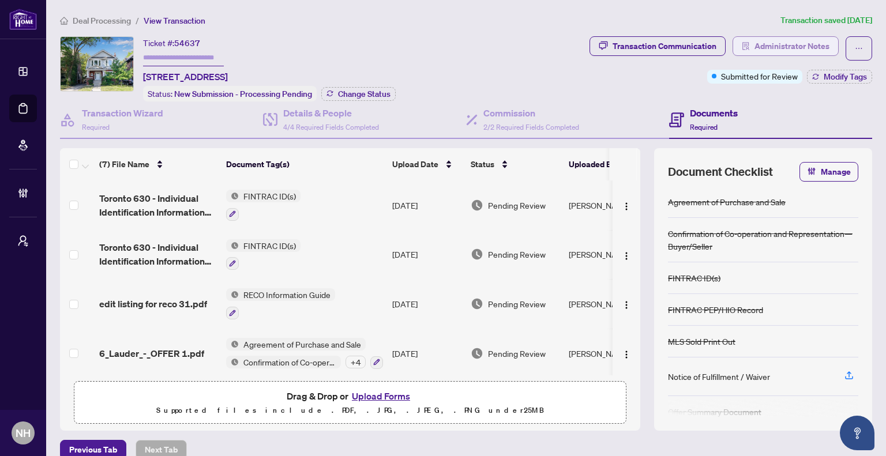
click at [778, 40] on span "Administrator Notes" at bounding box center [791, 46] width 75 height 18
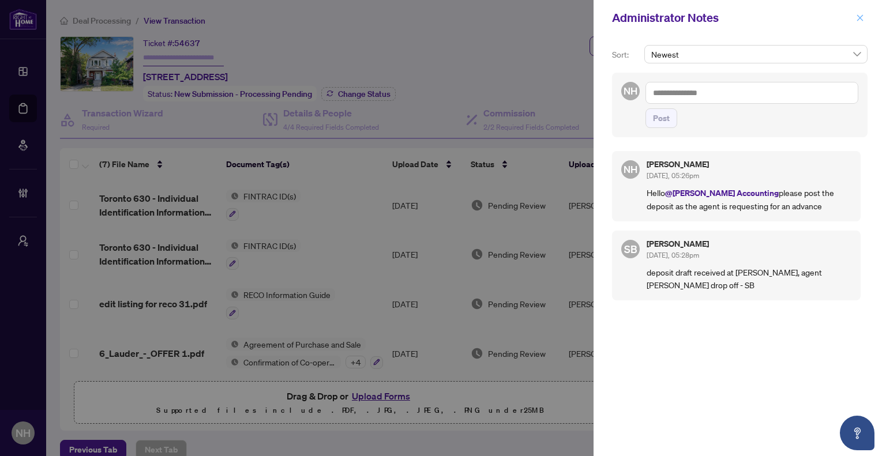
click at [860, 18] on icon "close" at bounding box center [860, 17] width 6 height 6
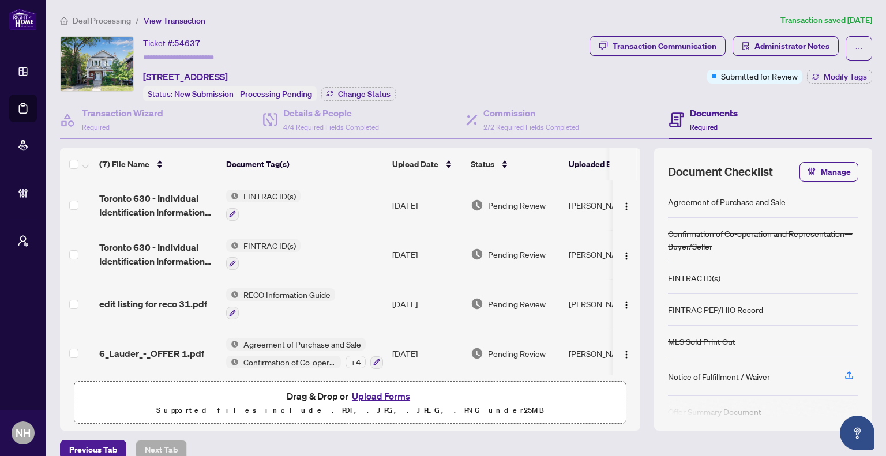
click at [104, 21] on span "Deal Processing" at bounding box center [102, 21] width 58 height 10
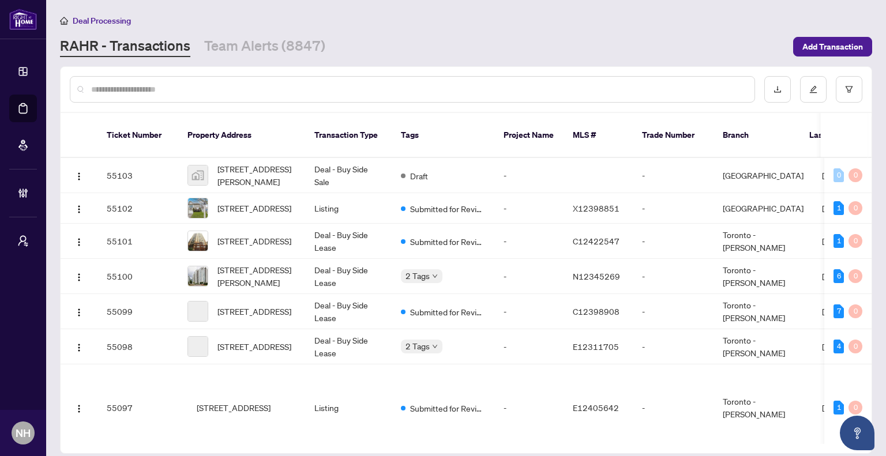
click at [129, 84] on input "text" at bounding box center [418, 89] width 654 height 13
paste input "**********"
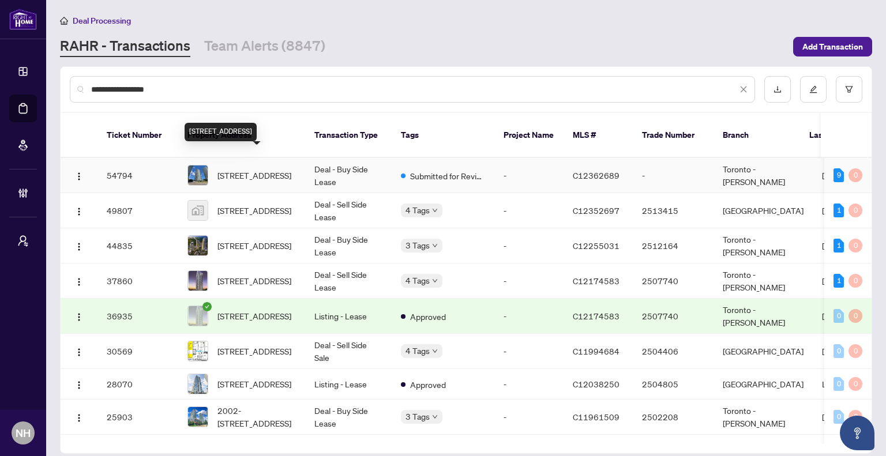
type input "**********"
click at [255, 169] on span "403-66 Forest Manor Rd, Toronto, Ontario M2J 1M6, Canada" at bounding box center [254, 175] width 74 height 13
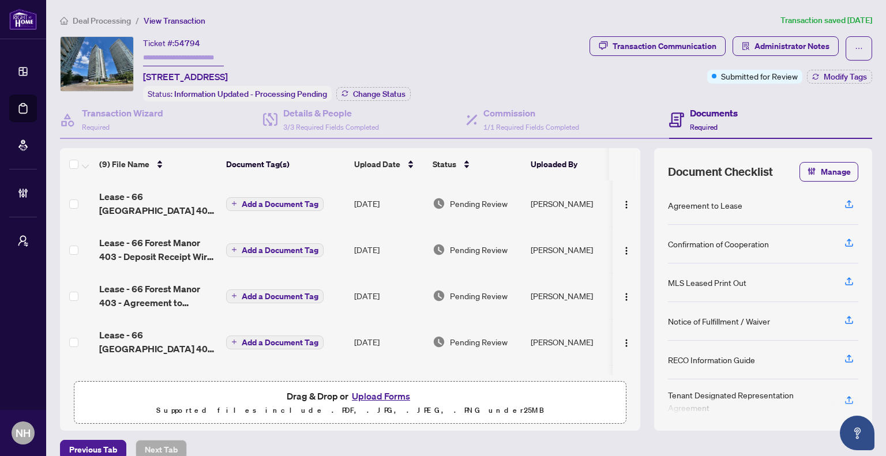
click at [106, 25] on li "Deal Processing" at bounding box center [95, 20] width 71 height 13
click at [111, 18] on span "Deal Processing" at bounding box center [102, 21] width 58 height 10
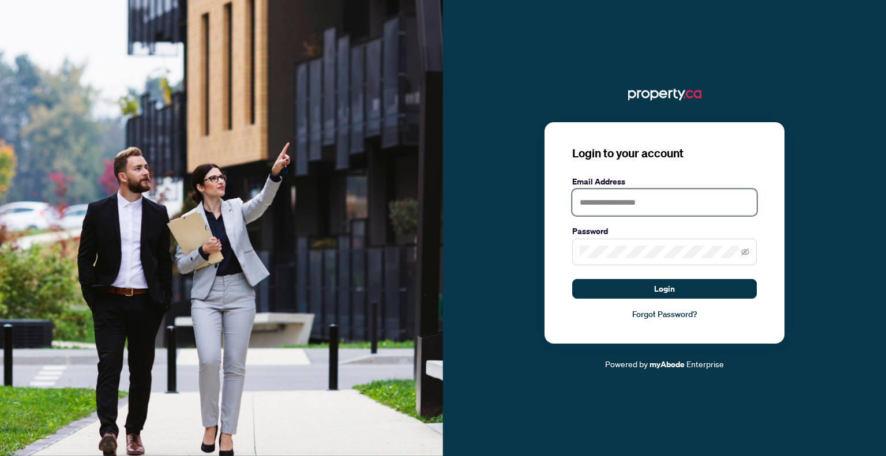
type input "**********"
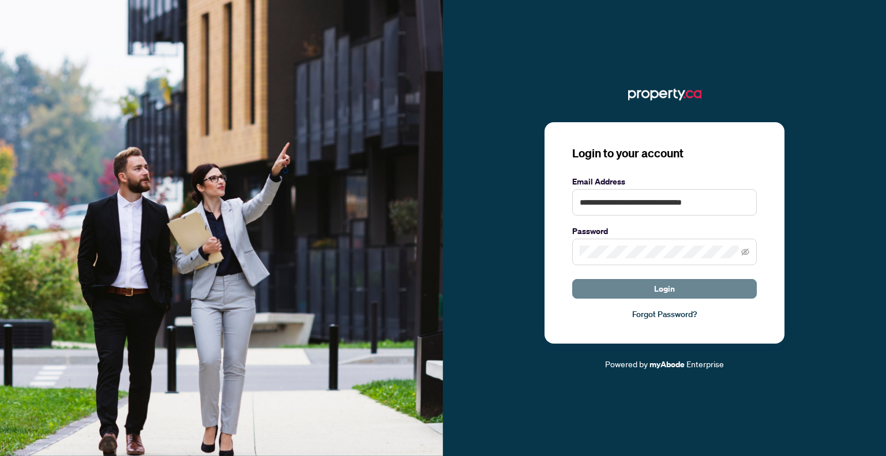
click at [694, 295] on button "Login" at bounding box center [664, 289] width 185 height 20
